Goal: Task Accomplishment & Management: Use online tool/utility

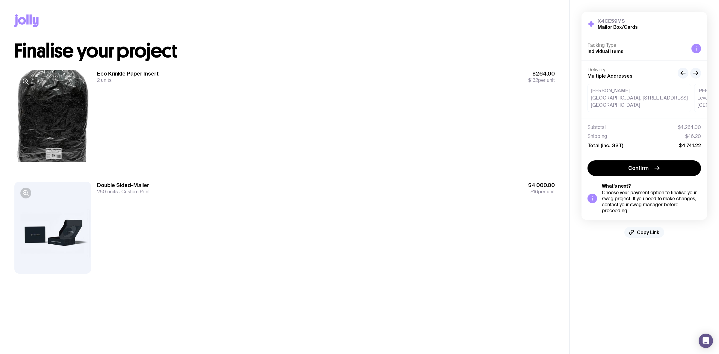
click at [643, 233] on span "Copy Link" at bounding box center [648, 232] width 22 height 6
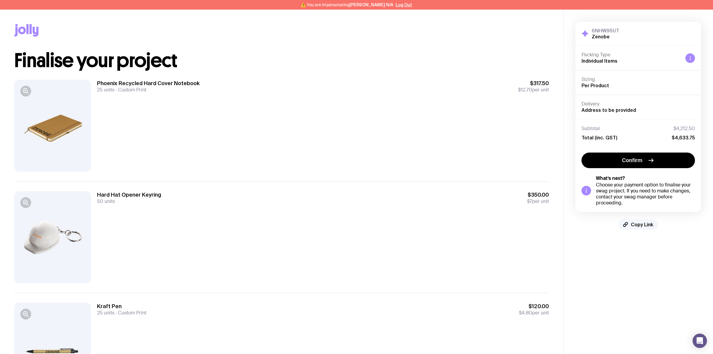
click at [632, 224] on span "Copy Link" at bounding box center [642, 224] width 22 height 6
